Goal: Navigation & Orientation: Find specific page/section

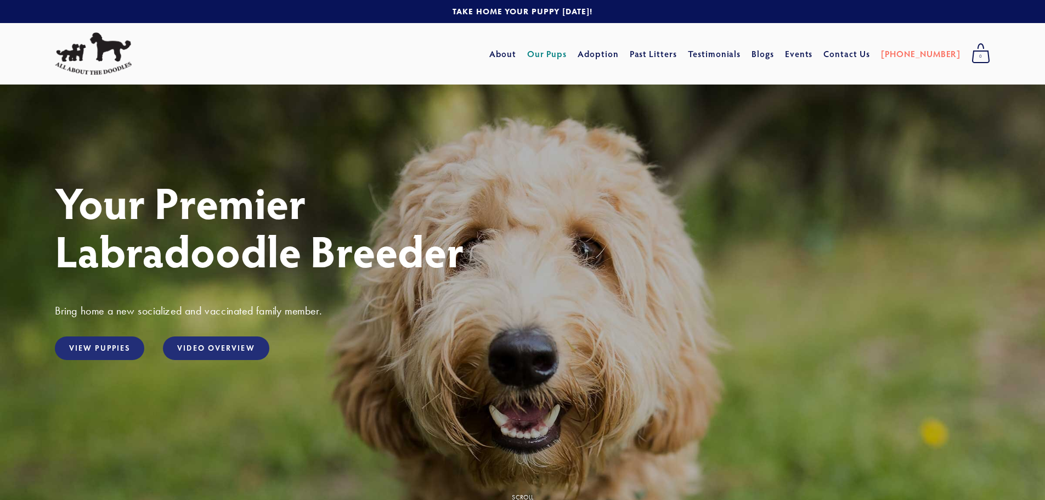
click at [567, 53] on link "Our Pups" at bounding box center [547, 54] width 40 height 20
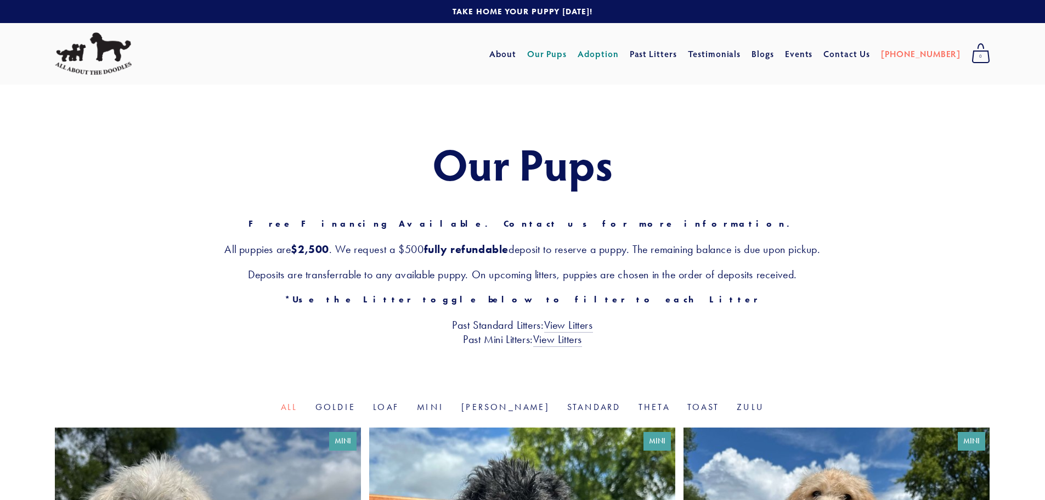
click at [619, 55] on link "Adoption" at bounding box center [598, 54] width 41 height 20
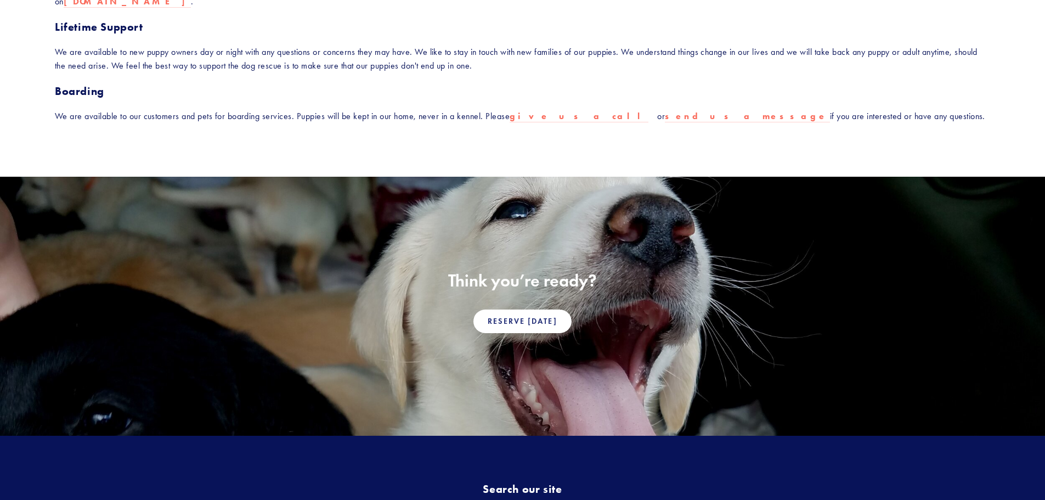
scroll to position [713, 0]
